Goal: Register for event/course

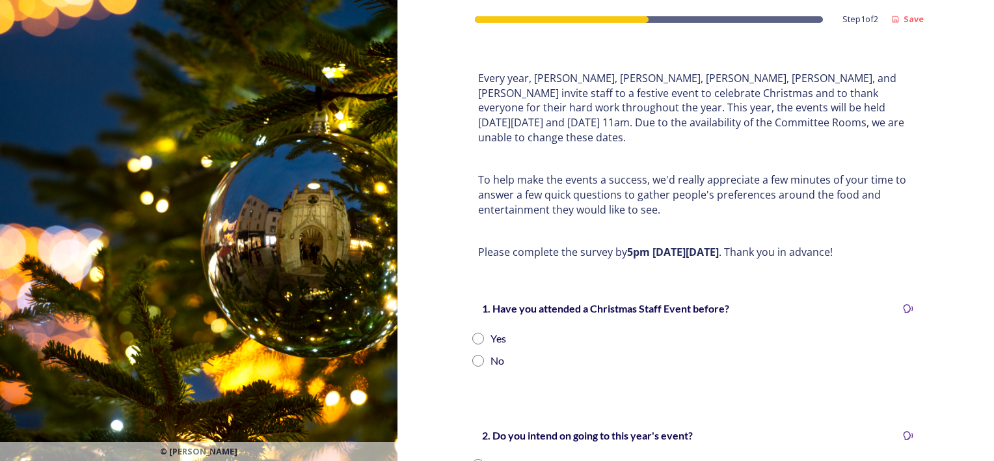
scroll to position [58, 0]
click at [472, 332] on input "radio" at bounding box center [478, 338] width 12 height 12
radio input "true"
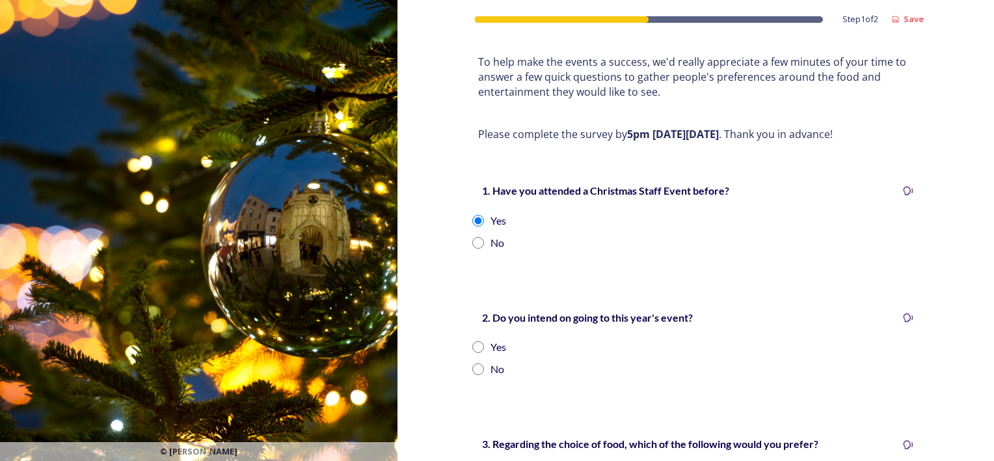
scroll to position [198, 0]
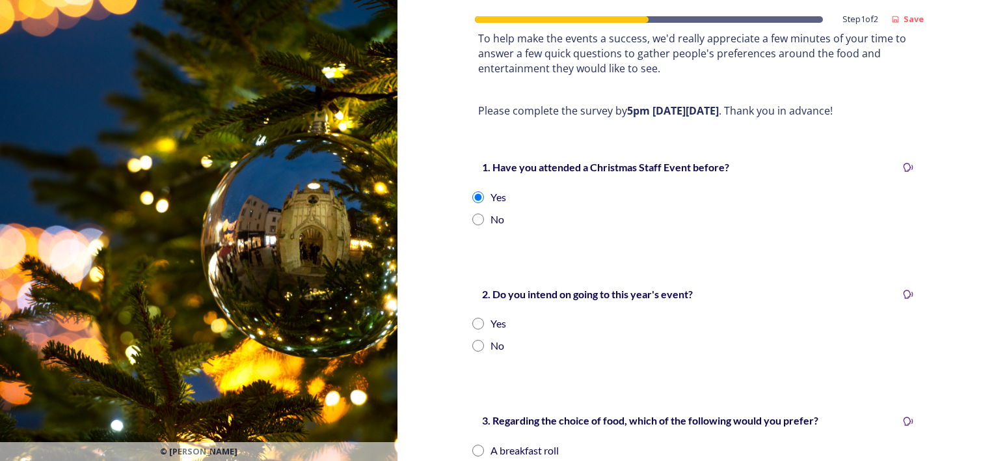
click at [472, 317] on input "radio" at bounding box center [478, 323] width 12 height 12
radio input "true"
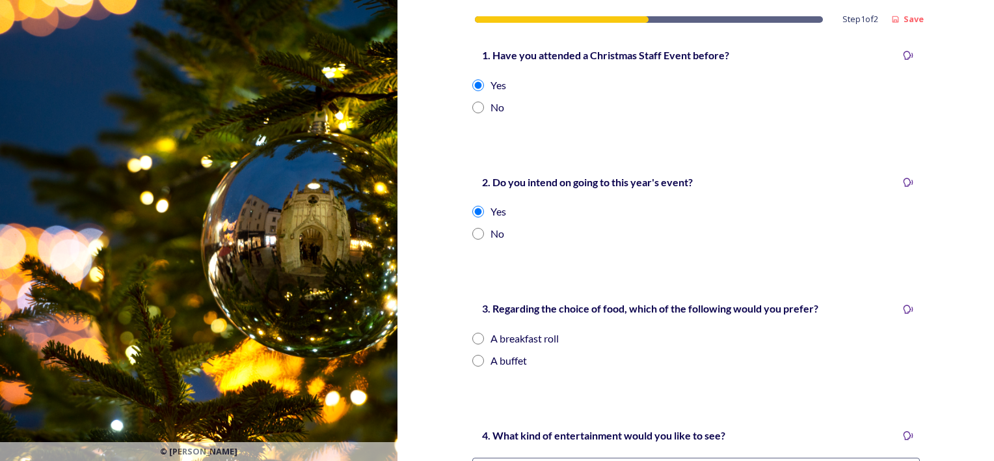
scroll to position [317, 0]
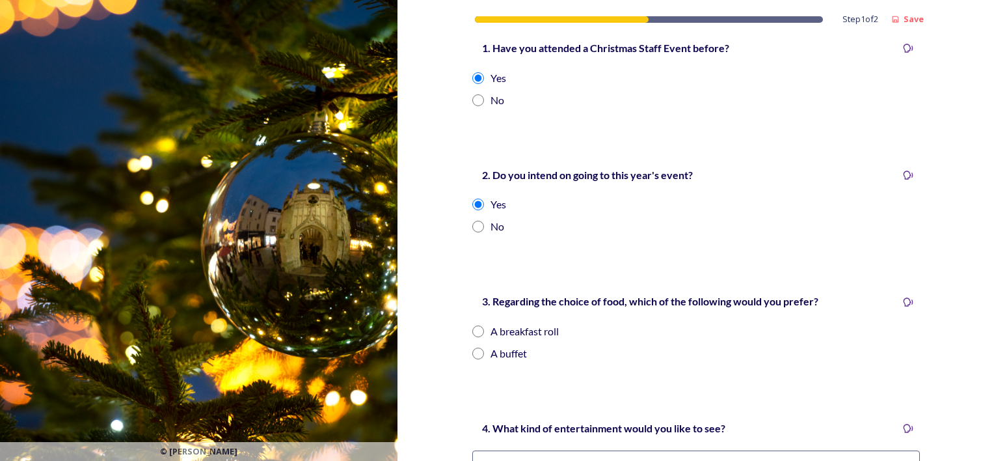
click at [474, 325] on input "radio" at bounding box center [478, 331] width 12 height 12
radio input "true"
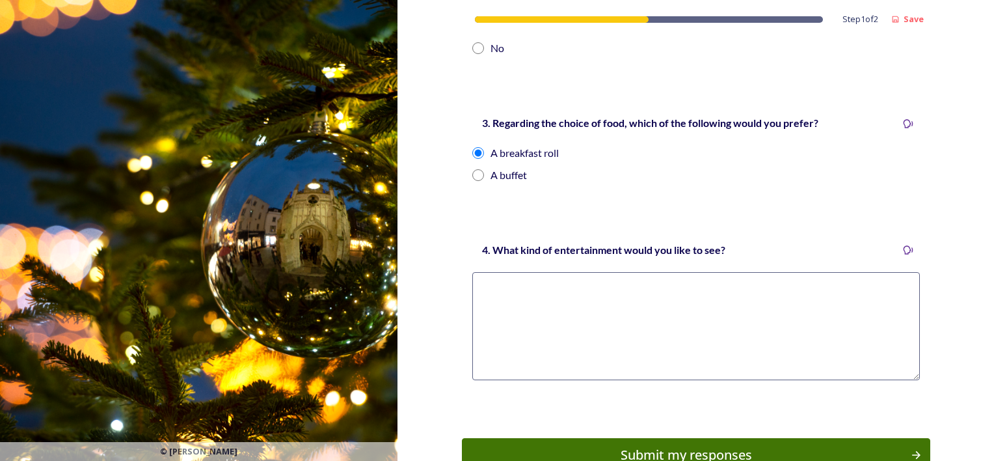
scroll to position [517, 0]
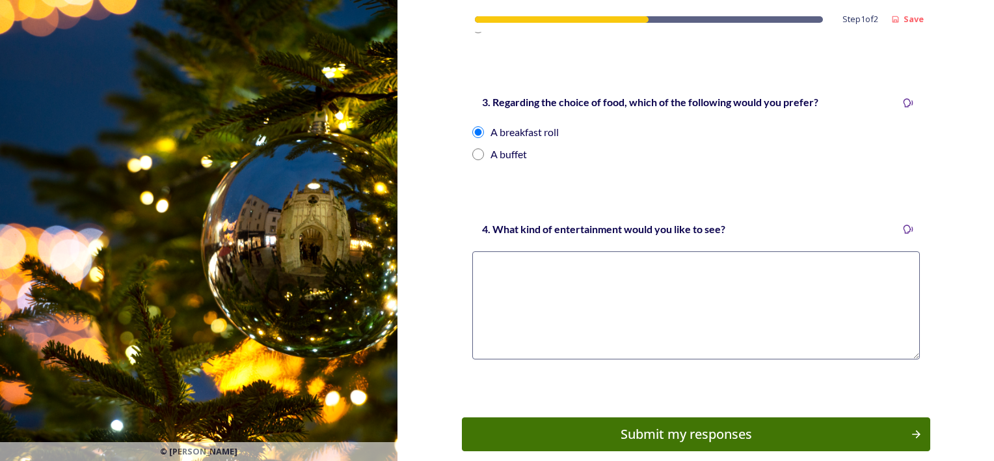
click at [588, 284] on textarea at bounding box center [696, 305] width 448 height 108
click at [496, 251] on textarea "I dont mind, I'm not very good at the quiz!" at bounding box center [696, 305] width 448 height 108
type textarea "I don't mind, I'm not very good at the quiz!"
click at [668, 424] on div "Submit my responses" at bounding box center [686, 434] width 435 height 20
